Goal: Task Accomplishment & Management: Manage account settings

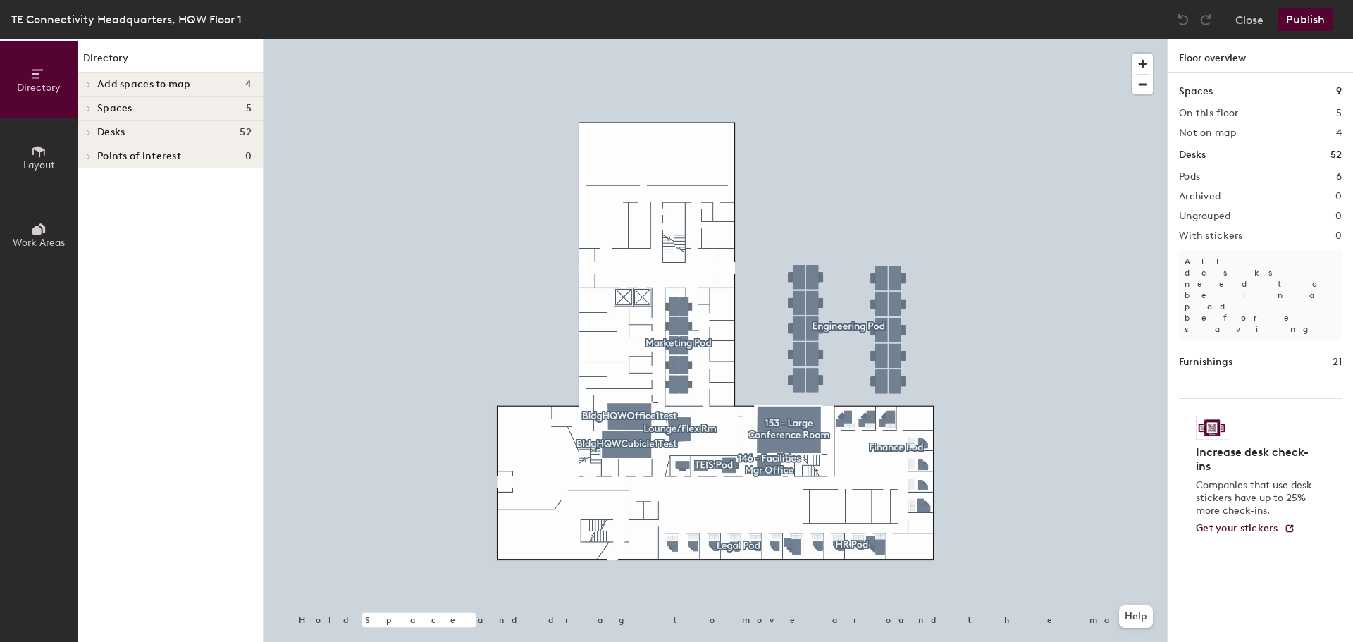
click at [56, 153] on button "Layout" at bounding box center [38, 156] width 77 height 77
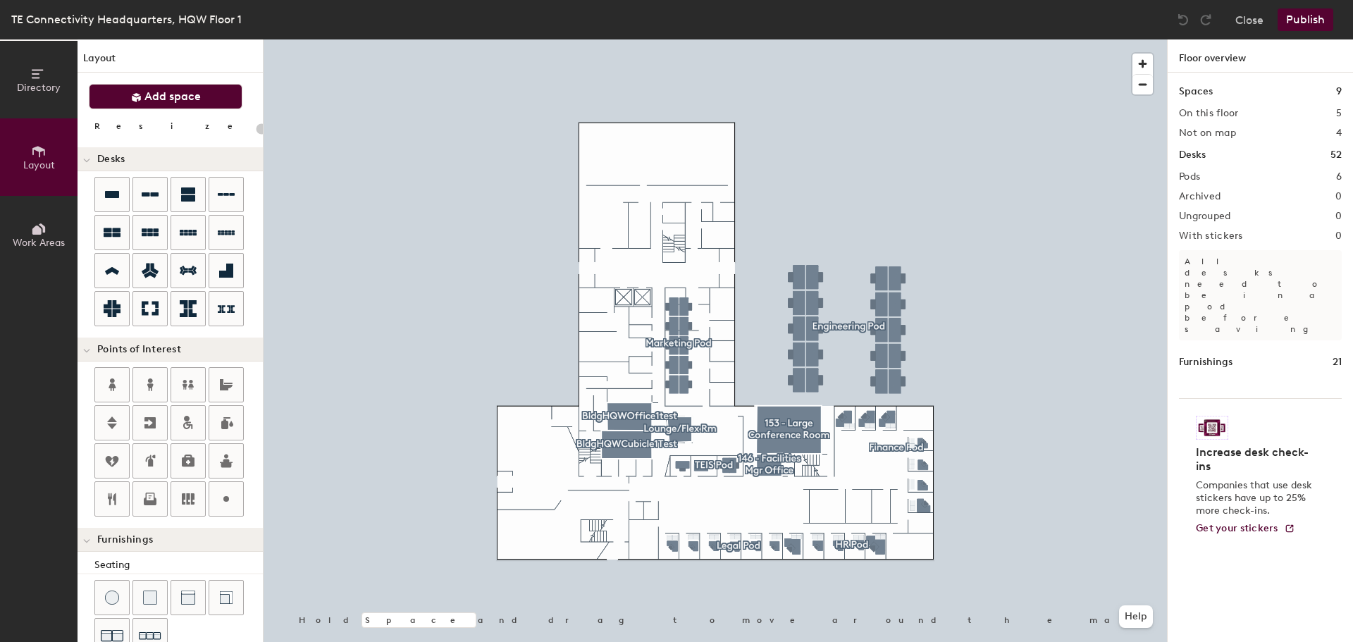
click at [120, 101] on button "Add space" at bounding box center [166, 96] width 154 height 25
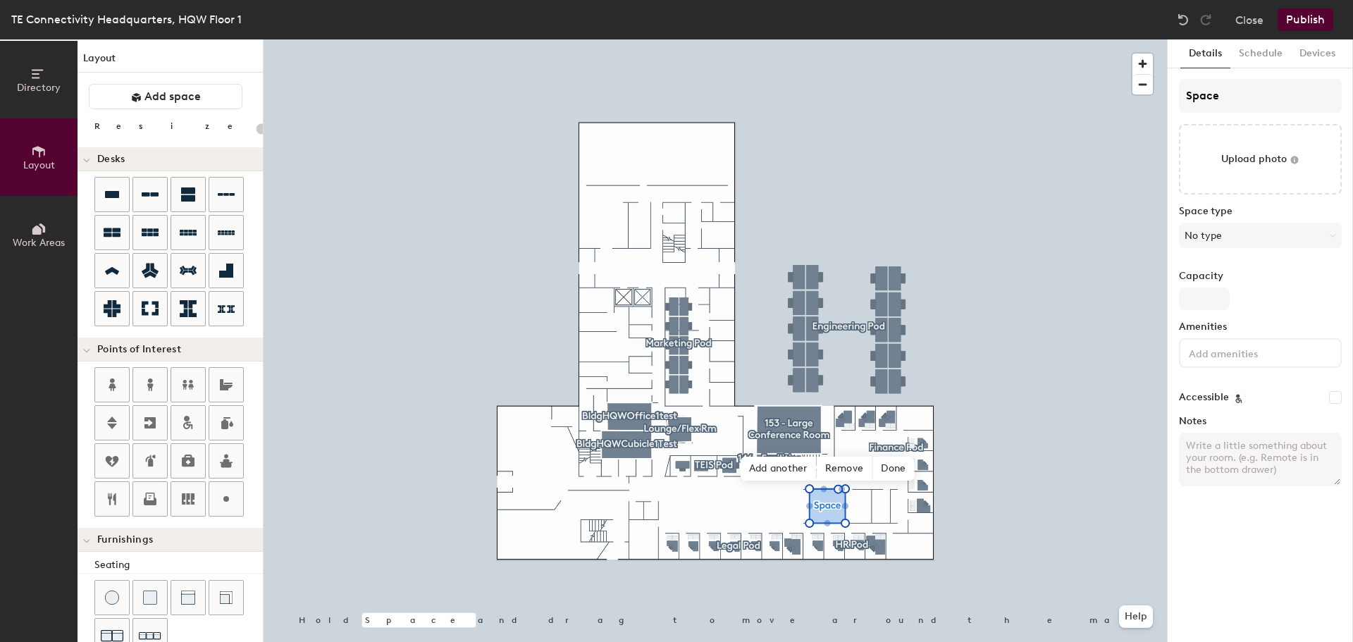
type input "20"
click at [1217, 104] on input "Space" at bounding box center [1260, 96] width 163 height 34
click at [1200, 94] on input "Space" at bounding box center [1260, 96] width 163 height 34
drag, startPoint x: 1191, startPoint y: 94, endPoint x: 1240, endPoint y: 95, distance: 49.3
click at [1240, 95] on input "Space" at bounding box center [1260, 96] width 163 height 34
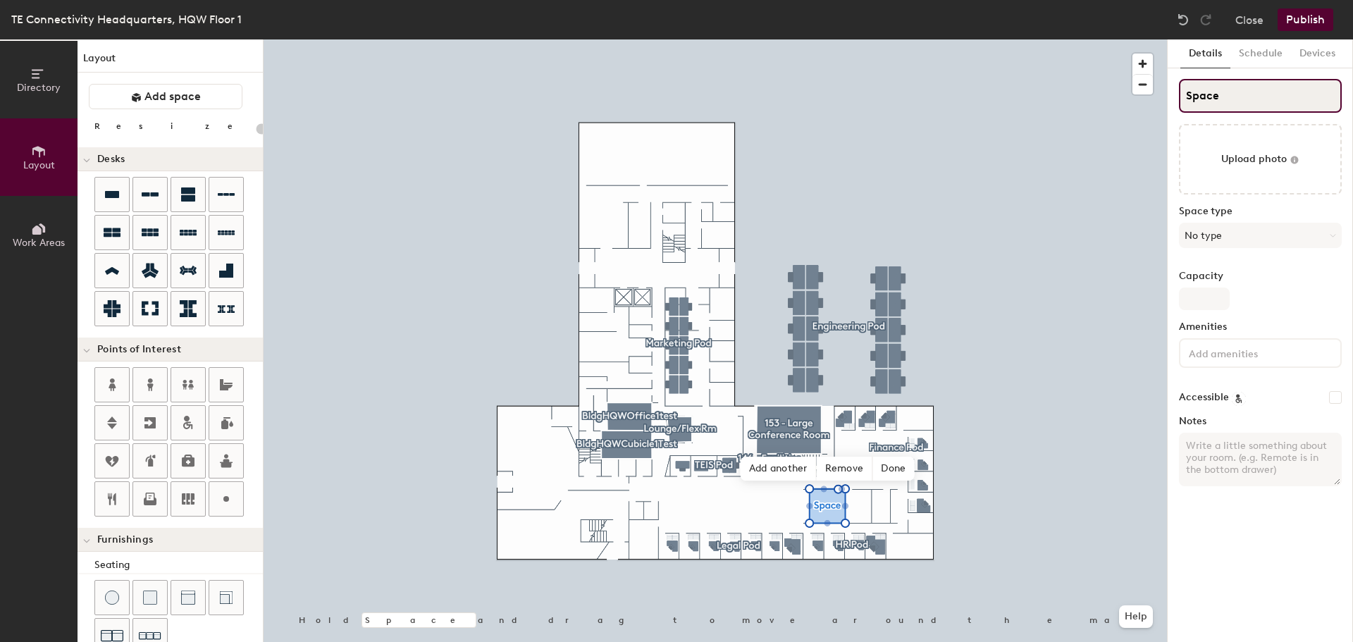
type input "S"
type input "20"
paste input "Bldghqwconferencerm1test"
type input "SBldghqwconferencerm1test"
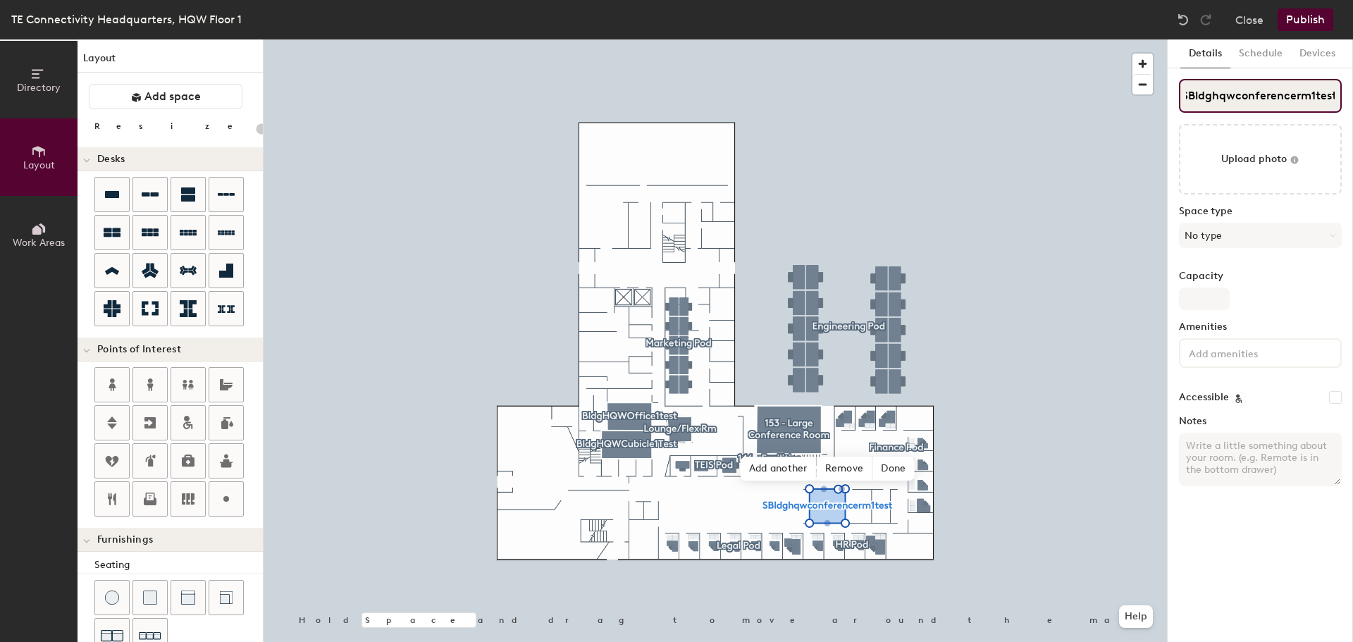
type input "20"
type input "Bldghqwconferencerm1test"
type input "20"
type input "Bldghqwconferencerm1test"
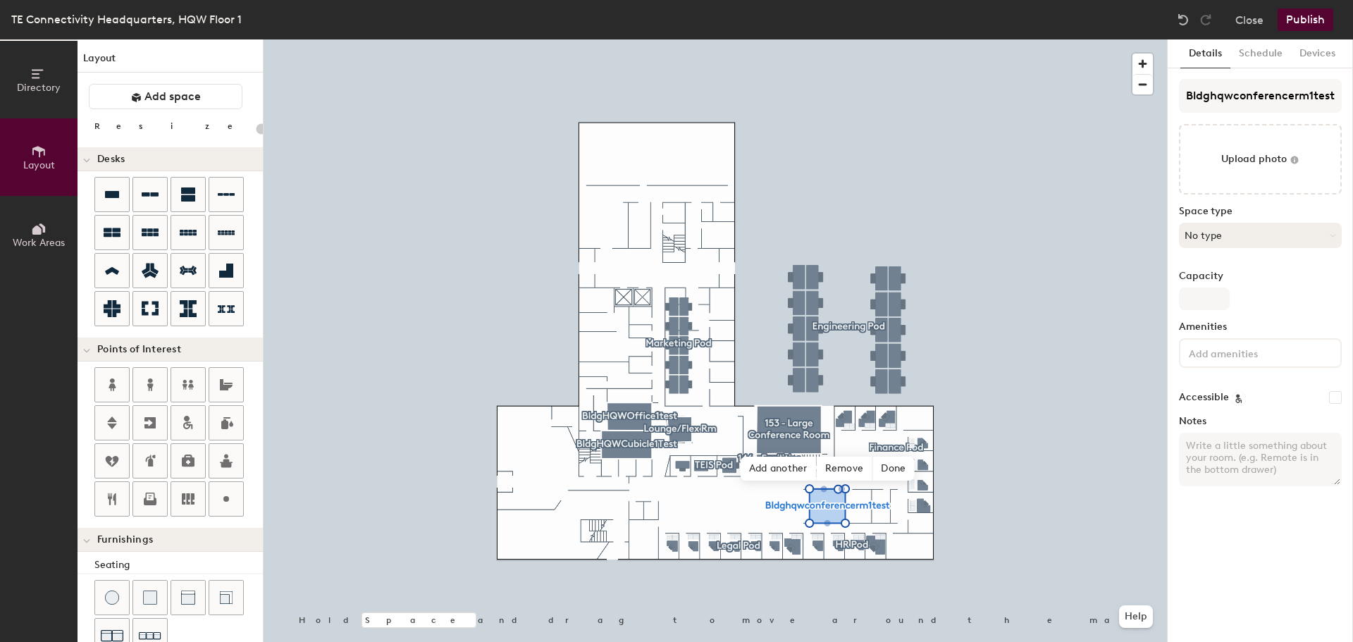
click at [1235, 234] on button "No type" at bounding box center [1260, 235] width 163 height 25
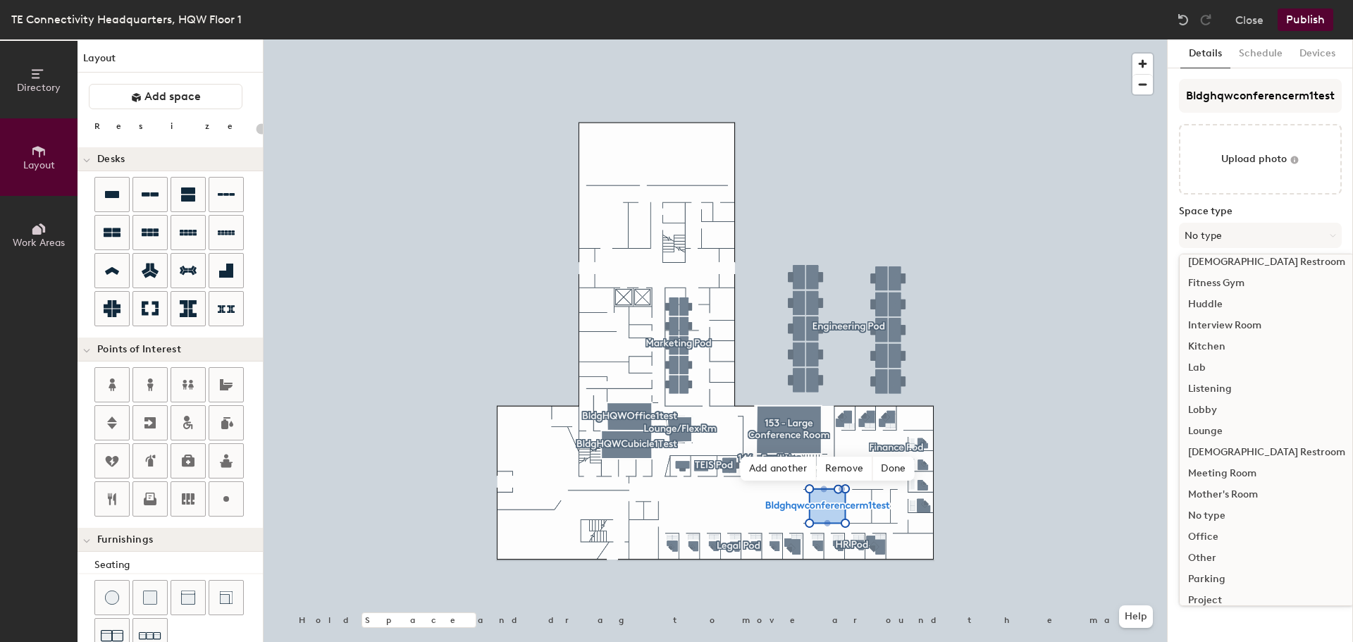
scroll to position [211, 0]
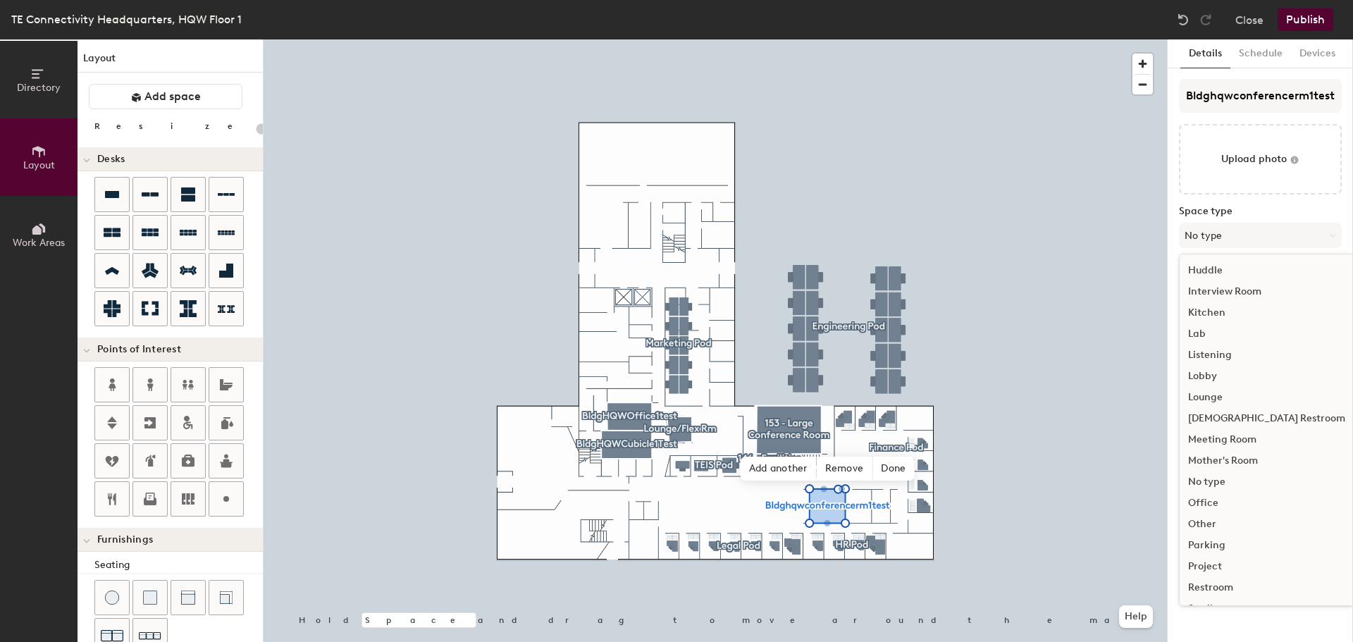
click at [1205, 521] on div "Other" at bounding box center [1266, 524] width 174 height 21
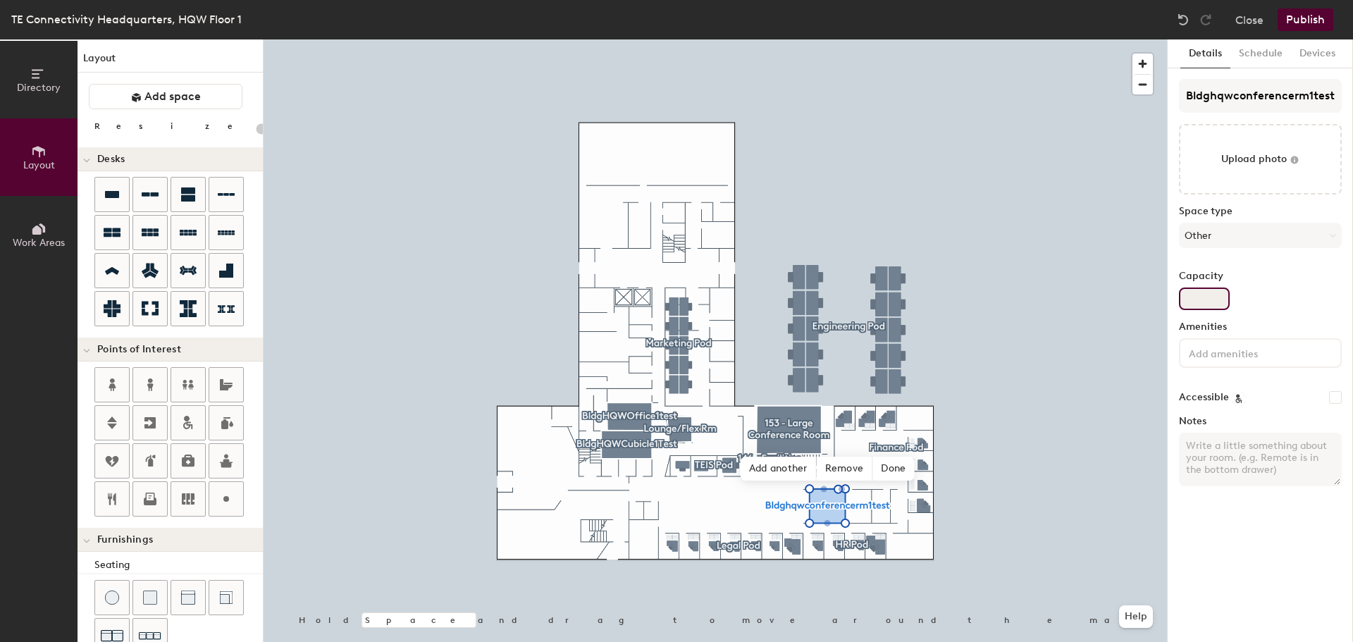
click at [1198, 297] on input "Capacity" at bounding box center [1204, 298] width 51 height 23
click at [1212, 232] on button "Other" at bounding box center [1260, 235] width 163 height 25
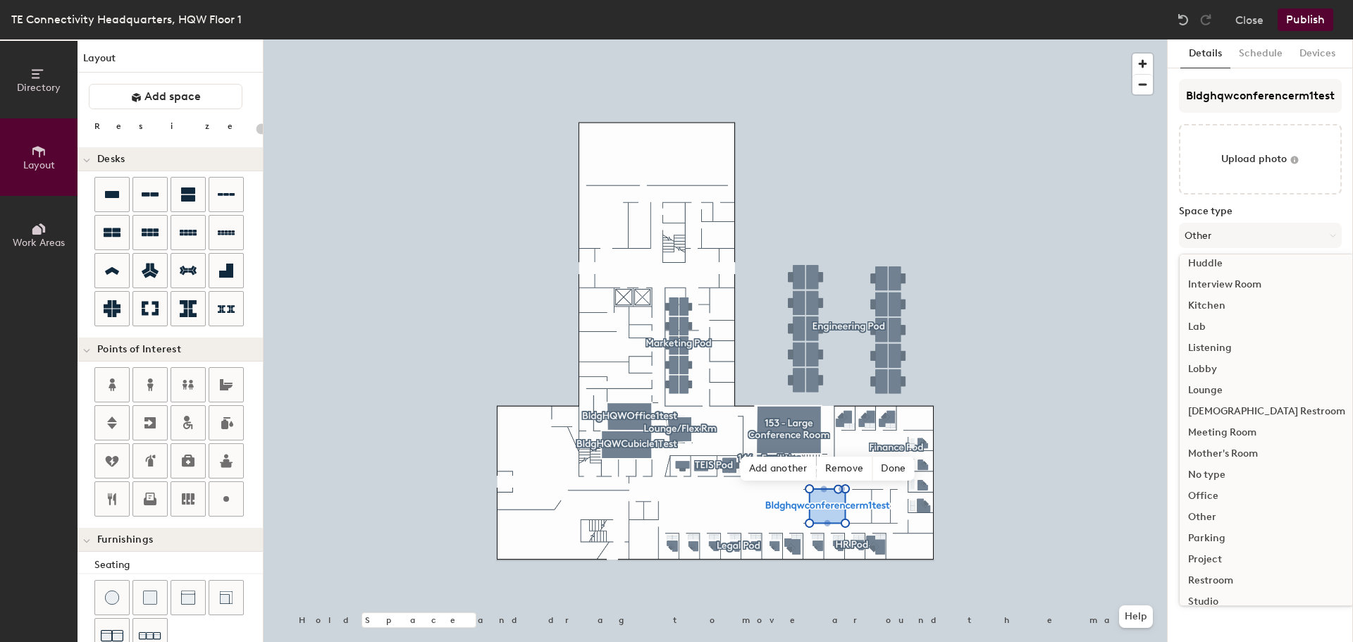
scroll to position [282, 0]
click at [1205, 557] on div "Study Room" at bounding box center [1266, 559] width 174 height 21
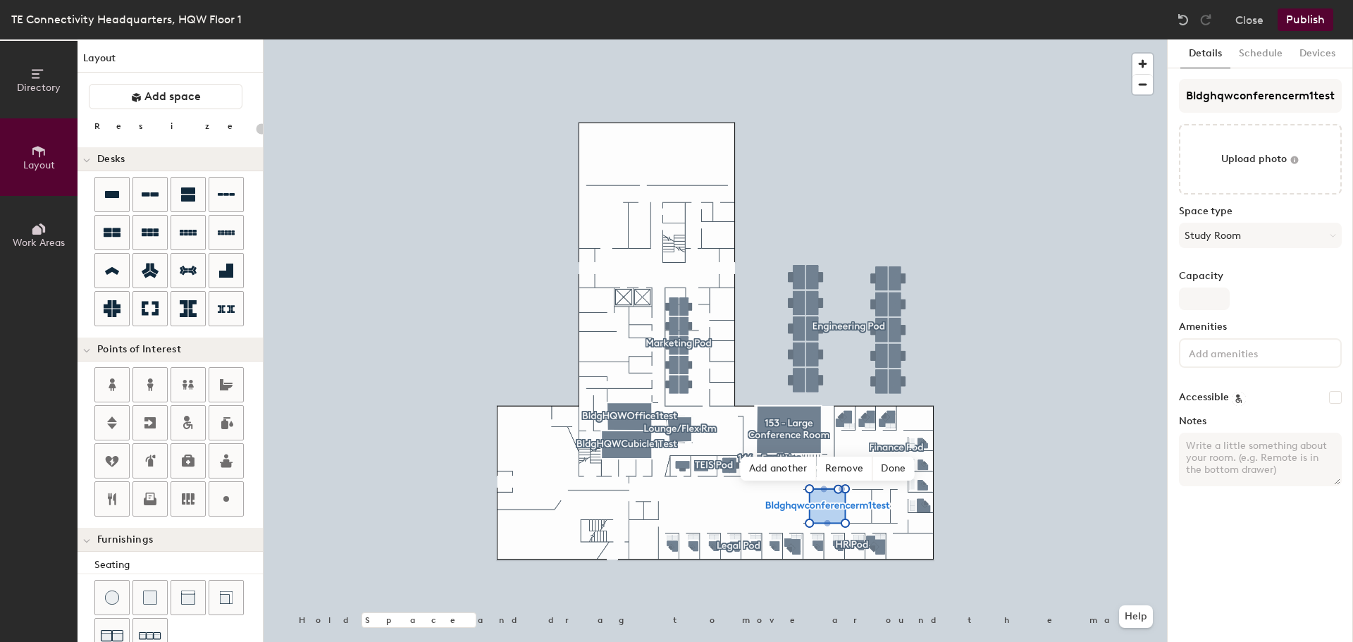
type input "20"
click at [1191, 297] on input "Capacity" at bounding box center [1204, 298] width 51 height 23
type input "1"
type input "20"
type input "1"
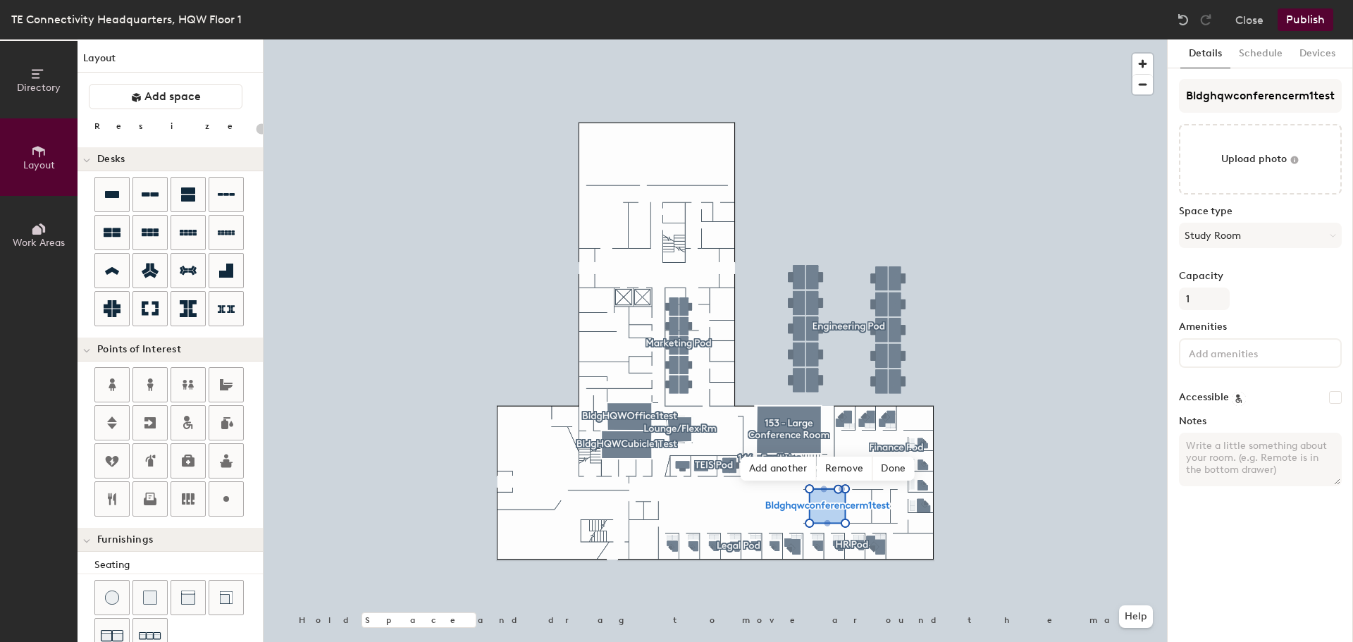
click at [1248, 536] on div "Details Schedule Devices Bldghqwconferencerm1test Upload photo Space type Study…" at bounding box center [1259, 340] width 185 height 602
click at [1296, 19] on button "Publish" at bounding box center [1305, 19] width 56 height 23
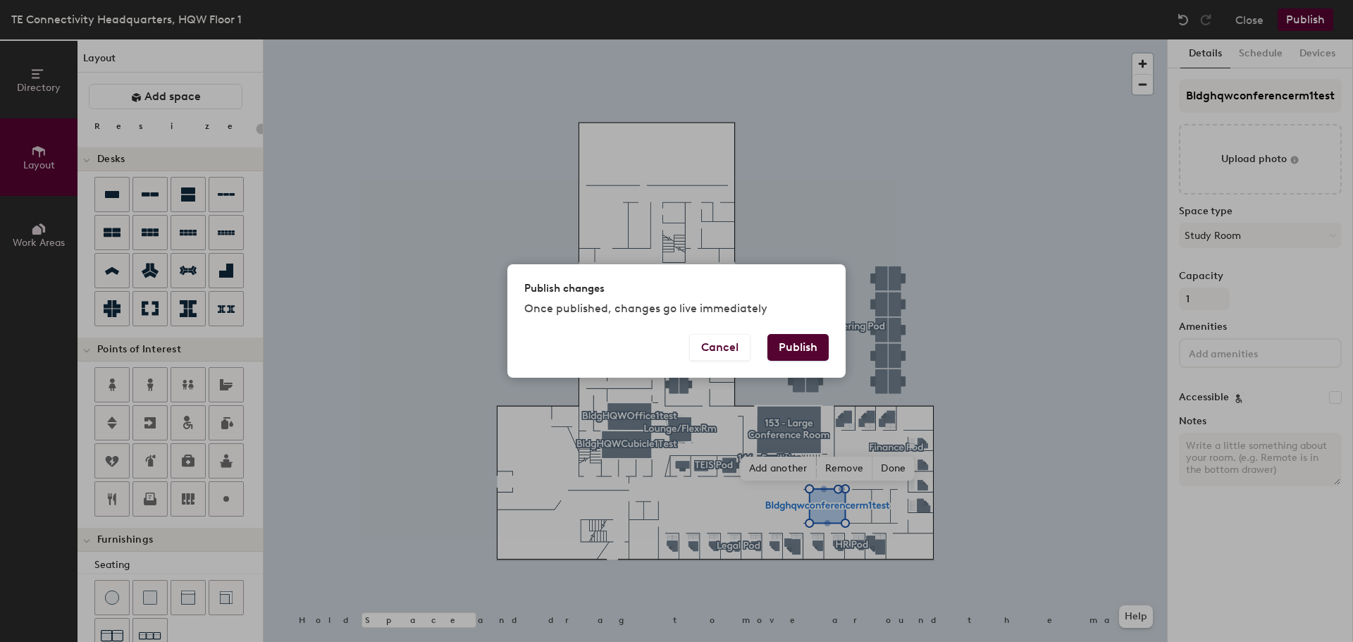
click at [811, 352] on button "Publish" at bounding box center [797, 347] width 61 height 27
type input "20"
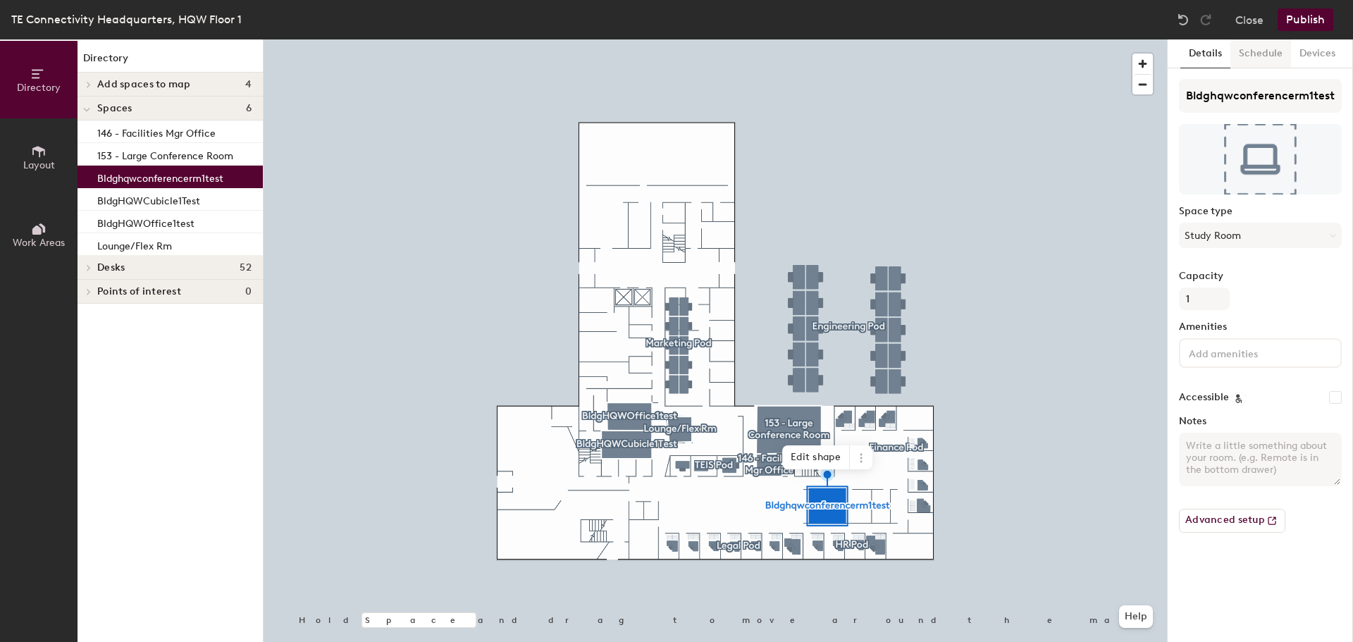
click at [1270, 57] on button "Schedule" at bounding box center [1260, 53] width 61 height 29
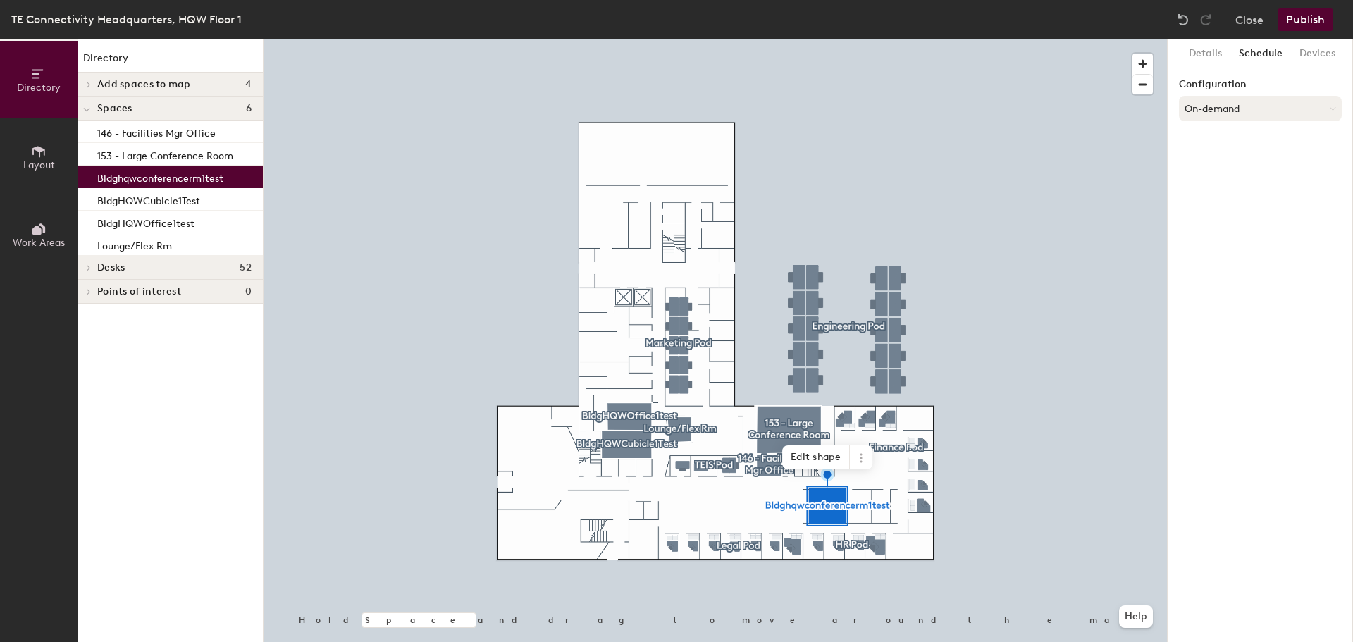
click at [1250, 111] on button "On-demand" at bounding box center [1260, 108] width 163 height 25
click at [1224, 163] on div "Scheduled" at bounding box center [1259, 164] width 161 height 21
click at [1231, 143] on button "Select account" at bounding box center [1260, 139] width 163 height 25
click at [1220, 196] on div "Microsoft 365" at bounding box center [1259, 195] width 161 height 21
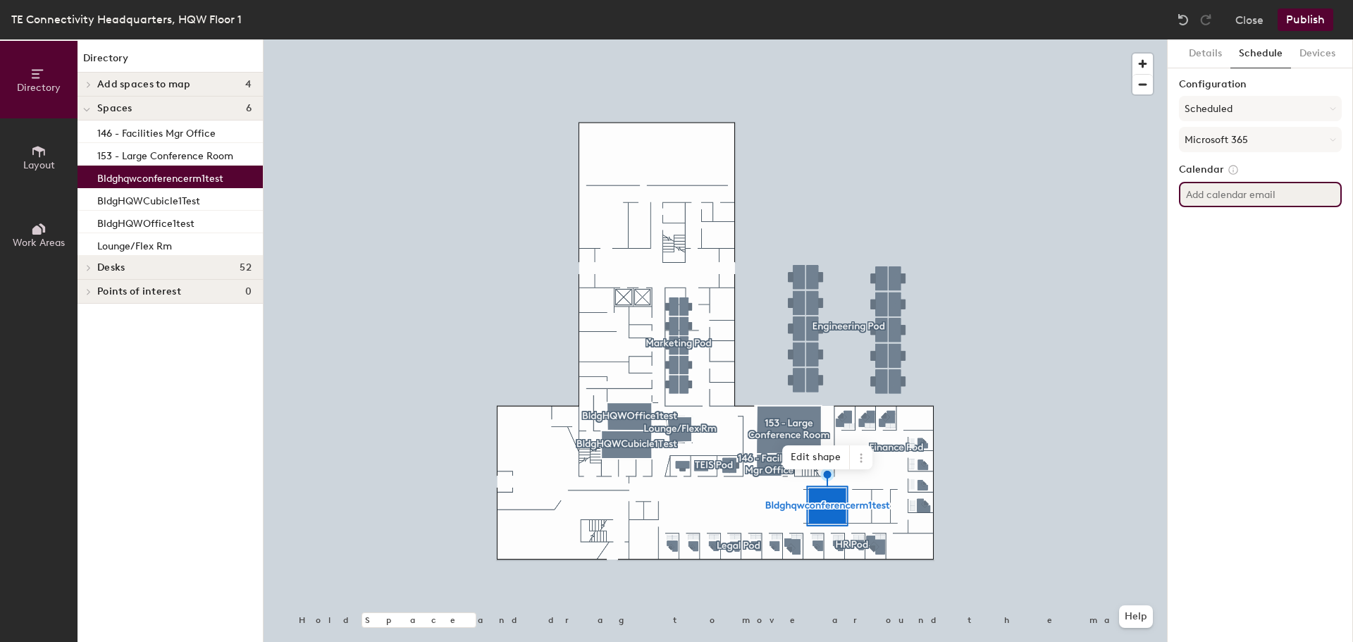
click at [1220, 196] on input at bounding box center [1260, 194] width 163 height 25
paste input "Bldghqwconferencerm1test"
type input "Bldghqwconferencerm1test@te.com"
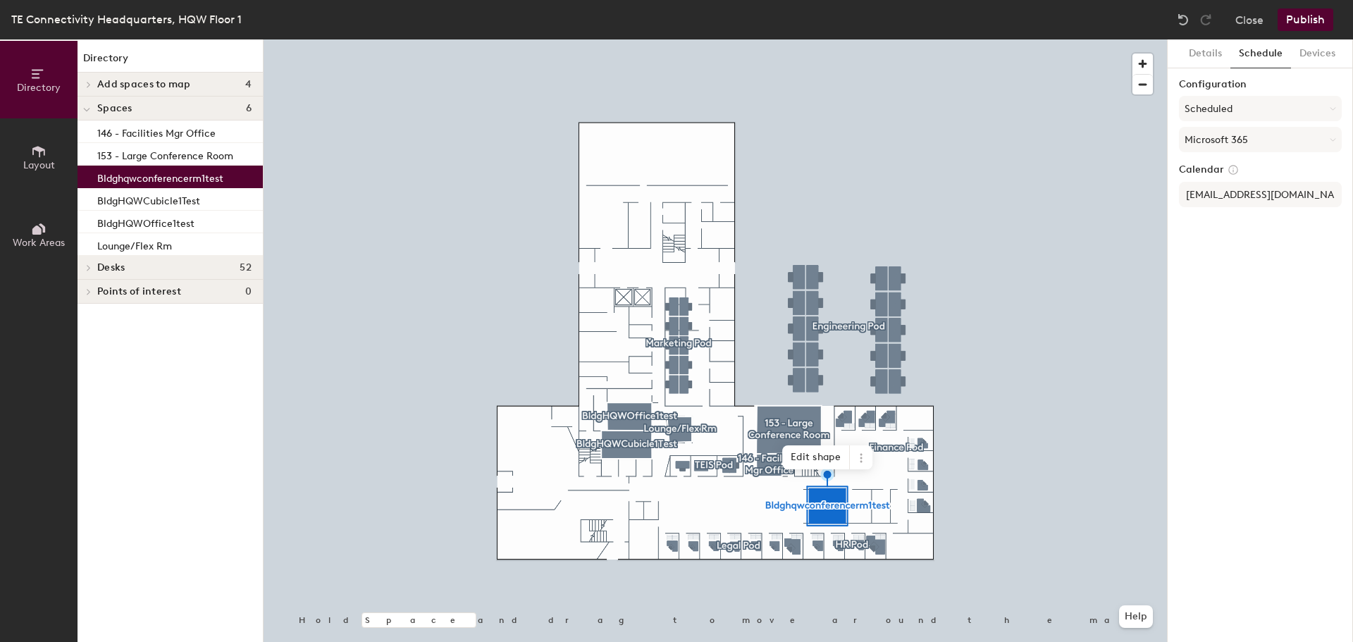
click at [1299, 11] on button "Publish" at bounding box center [1305, 19] width 56 height 23
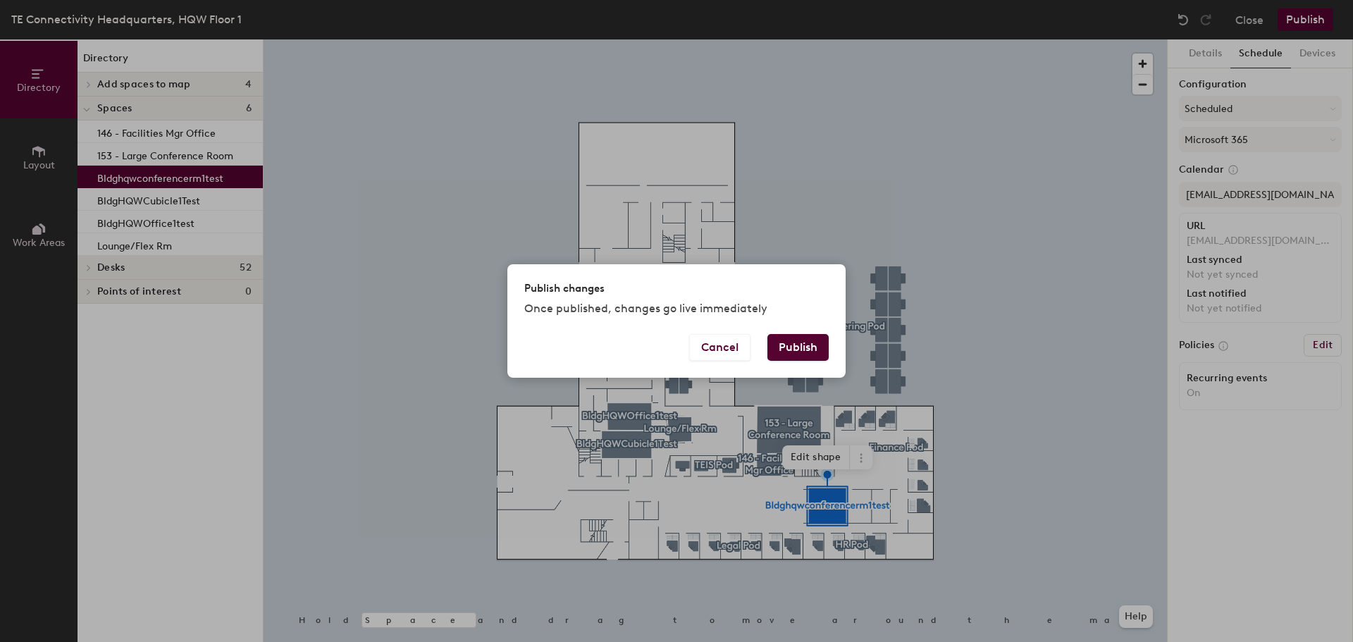
click at [802, 340] on button "Publish" at bounding box center [797, 347] width 61 height 27
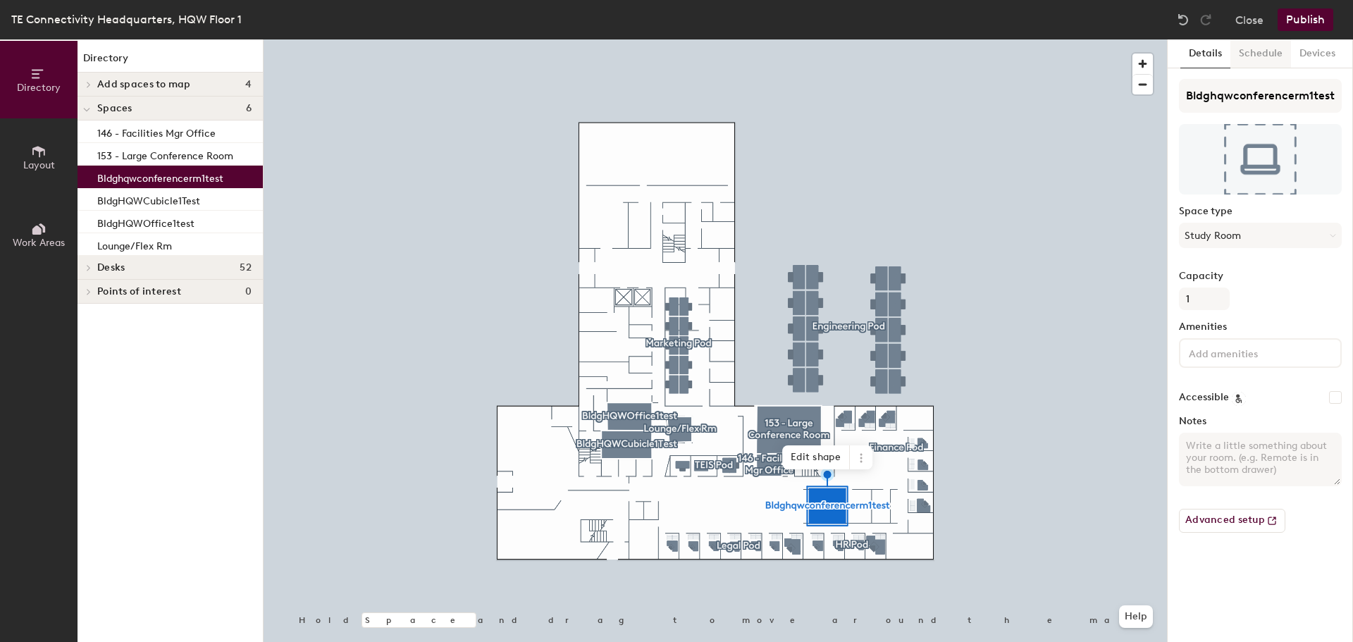
click at [1264, 58] on button "Schedule" at bounding box center [1260, 53] width 61 height 29
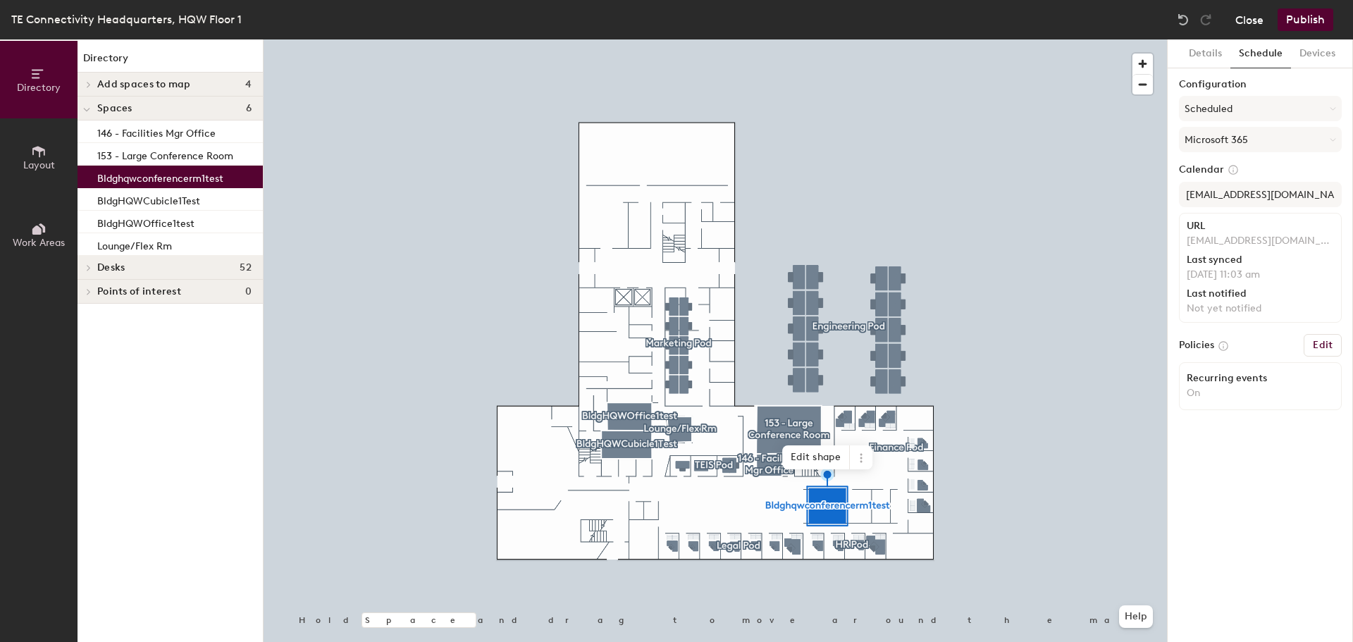
click at [1246, 23] on button "Close" at bounding box center [1249, 19] width 28 height 23
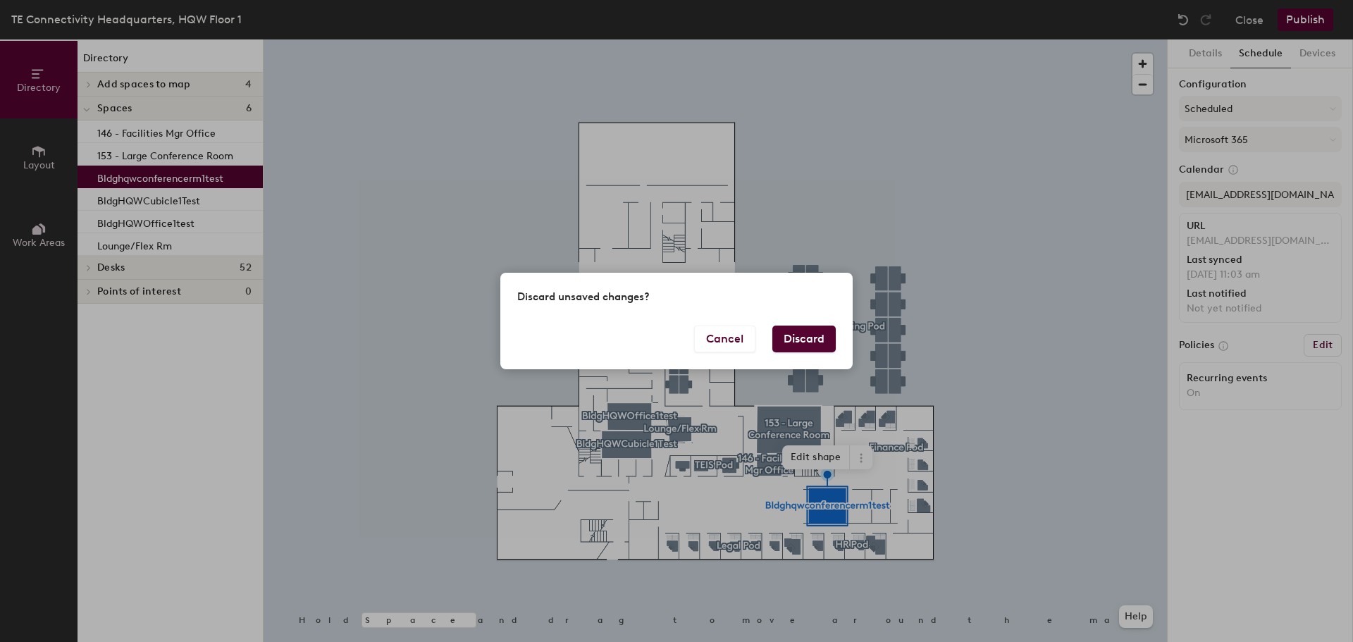
click at [819, 335] on button "Discard" at bounding box center [803, 338] width 63 height 27
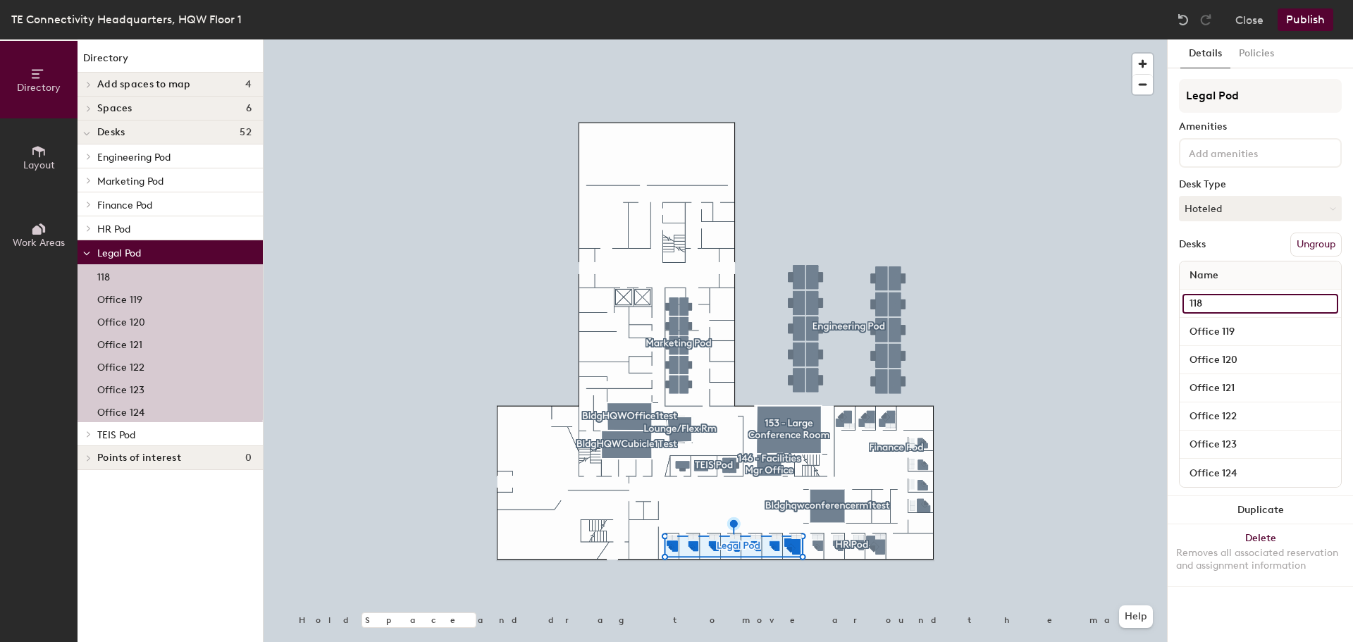
click at [1198, 307] on input "118" at bounding box center [1260, 304] width 156 height 20
type input "Office 118"
click at [1301, 20] on button "Publish" at bounding box center [1305, 19] width 56 height 23
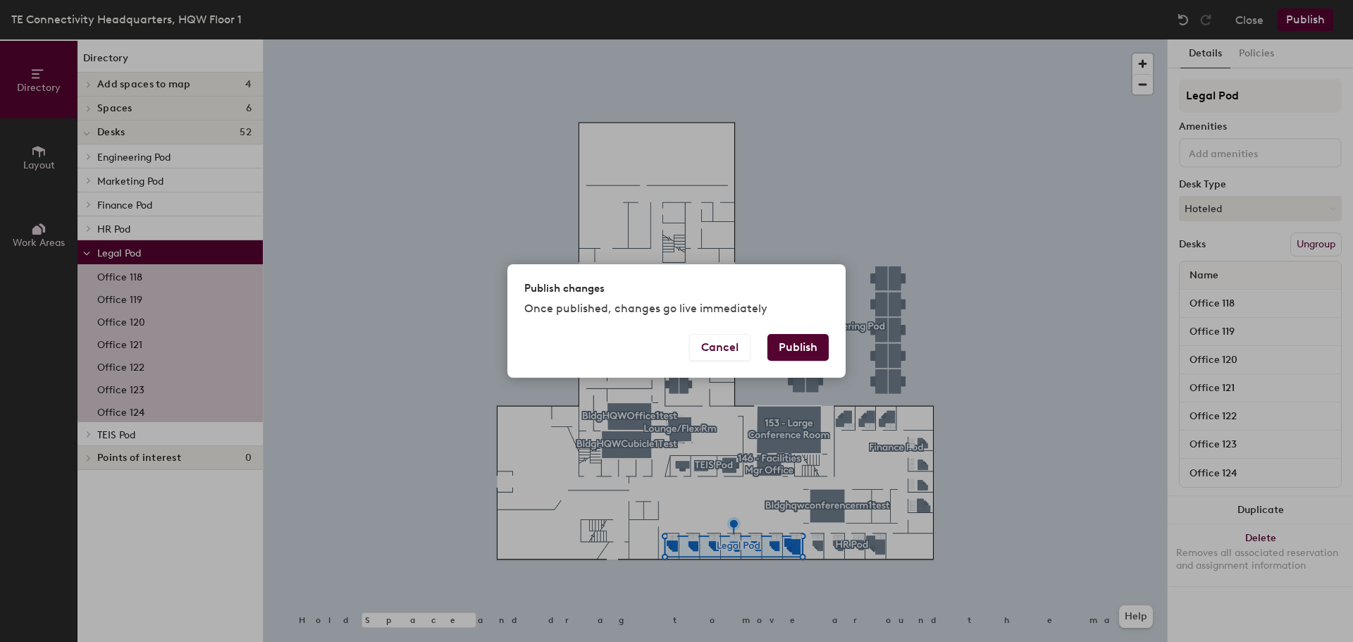
click at [795, 349] on button "Publish" at bounding box center [797, 347] width 61 height 27
